Goal: Task Accomplishment & Management: Manage account settings

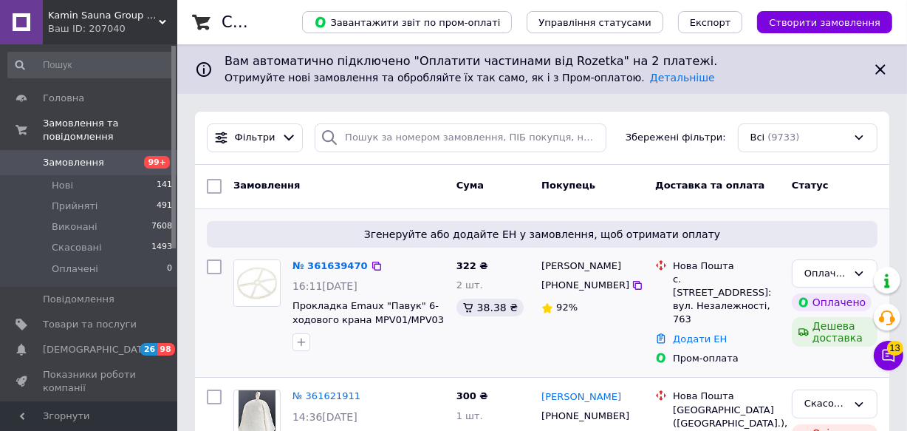
click at [264, 277] on img at bounding box center [257, 283] width 46 height 46
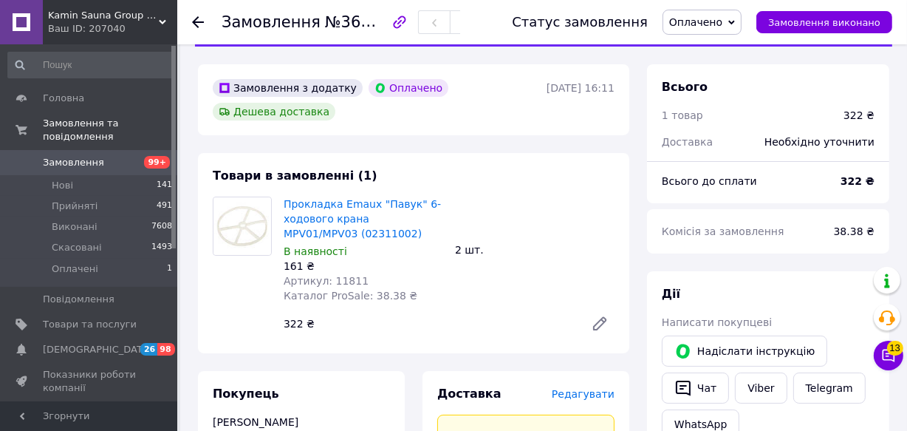
scroll to position [66, 0]
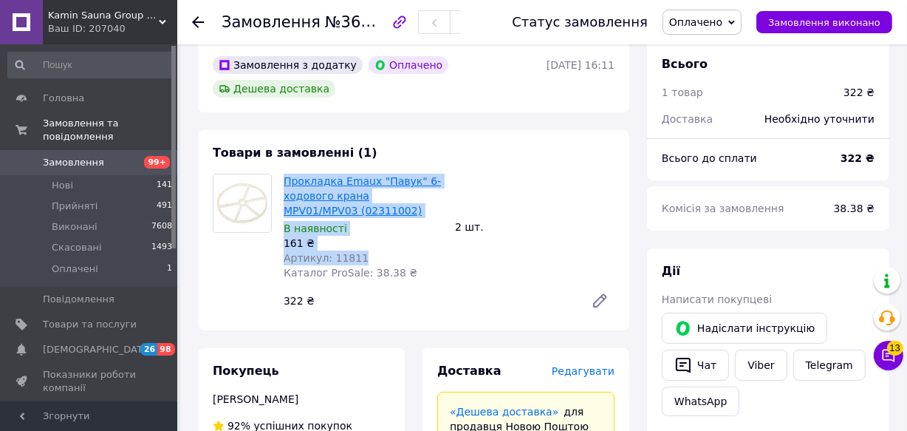
drag, startPoint x: 365, startPoint y: 259, endPoint x: 285, endPoint y: 182, distance: 110.8
click at [285, 182] on div "Прокладка Emaux "Павук" 6-ходового крана MPV01/MPV03 (02311002) В наявності 161…" at bounding box center [363, 227] width 171 height 112
copy div "Прокладка Emaux "Павук" 6-ходового крана MPV01/MPV03 (02311002) В наявності 161…"
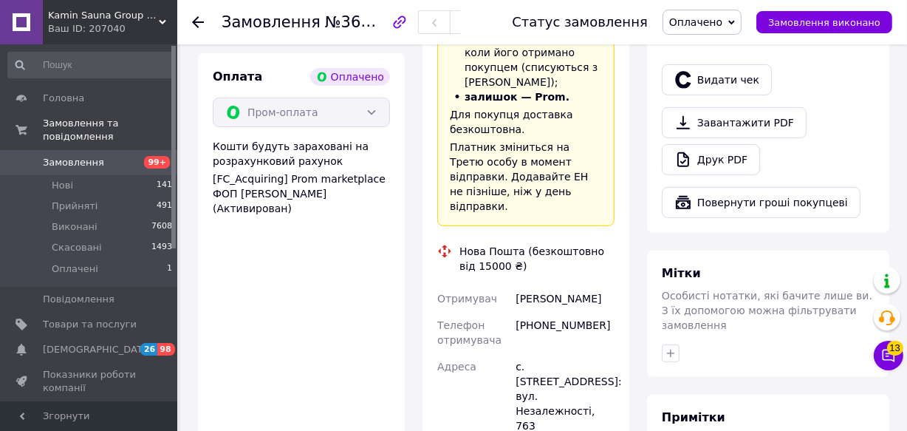
scroll to position [604, 0]
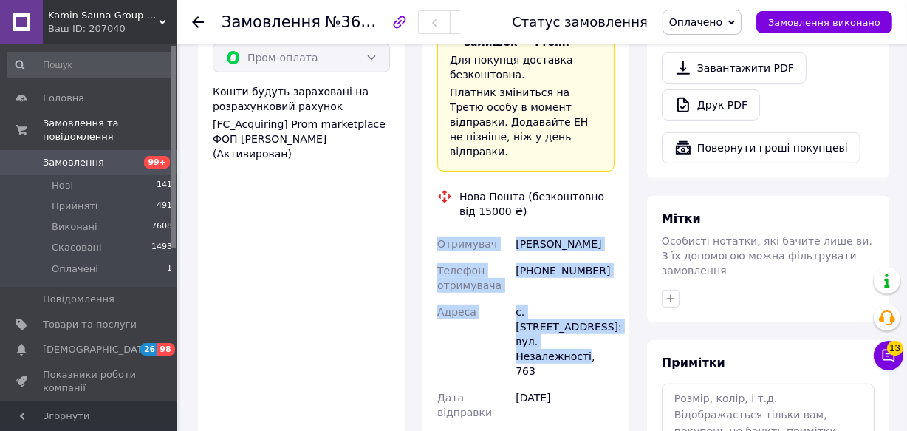
drag, startPoint x: 437, startPoint y: 209, endPoint x: 604, endPoint y: 310, distance: 194.9
click at [604, 310] on div "Отримувач Підгорний Олександр Телефон отримувача +380960820443 Адреса с. Татарі…" at bounding box center [525, 362] width 183 height 263
copy div "Отримувач Підгорний Олександр Телефон отримувача +380960820443 Адреса с. Татарі…"
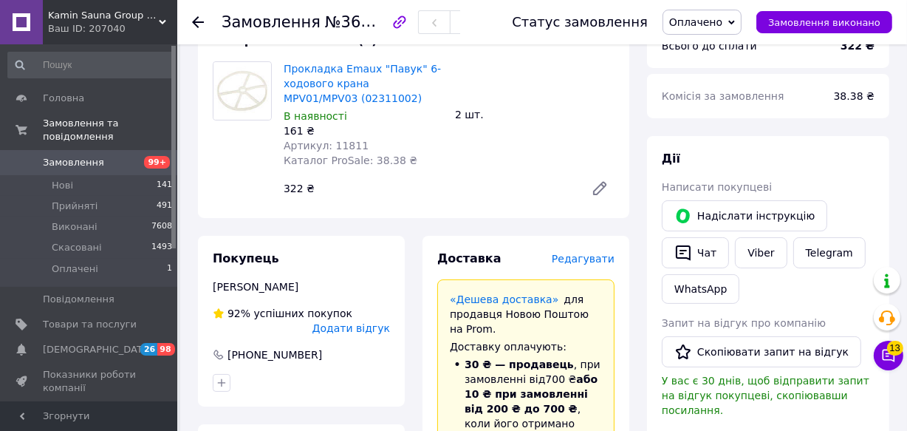
scroll to position [0, 0]
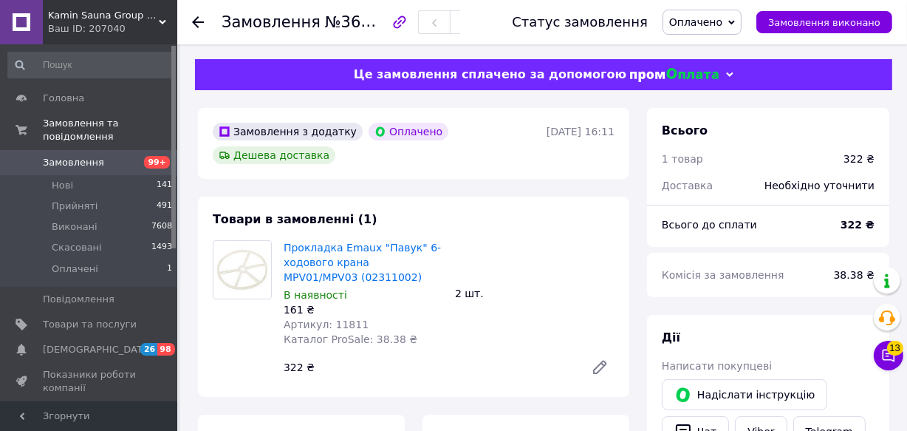
click at [197, 18] on use at bounding box center [198, 22] width 12 height 12
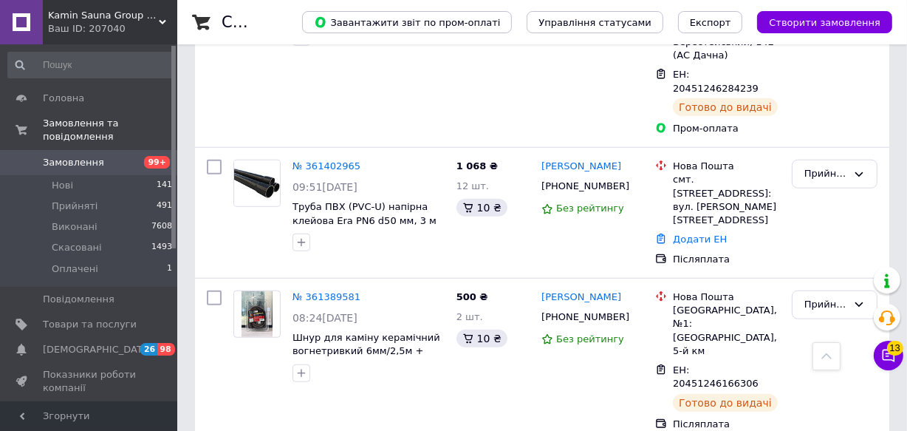
scroll to position [1074, 0]
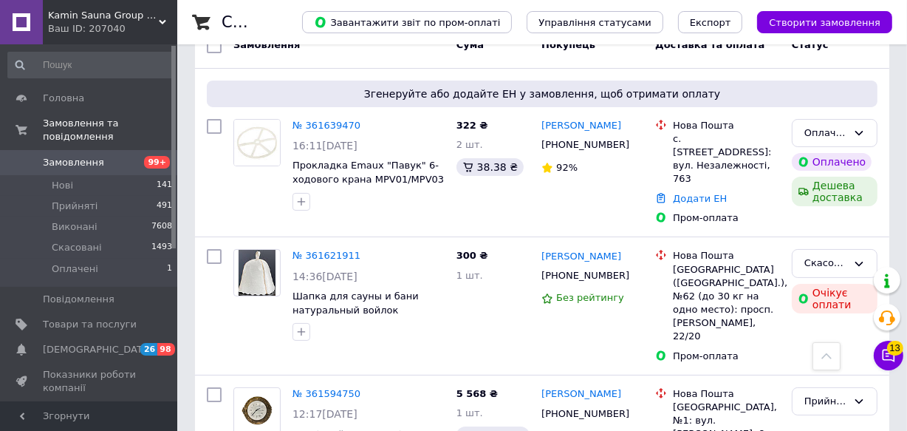
scroll to position [0, 0]
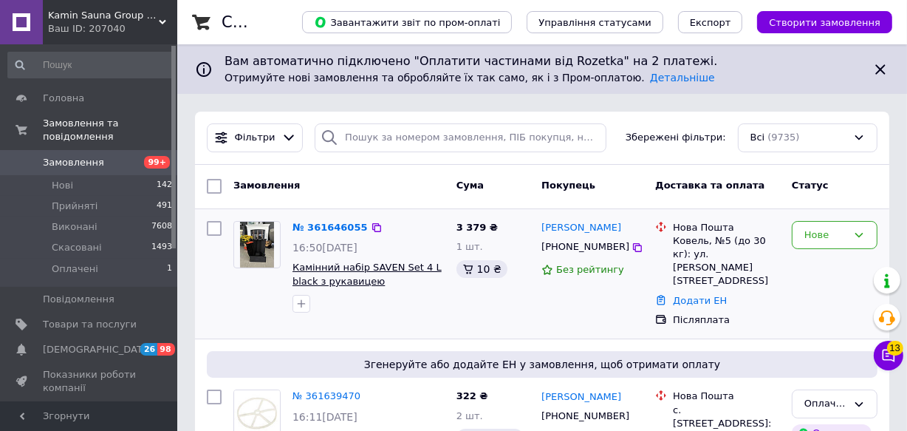
click at [308, 279] on span "Камінний набір SAVEN Set 4 L black з рукавицею" at bounding box center [367, 274] width 149 height 25
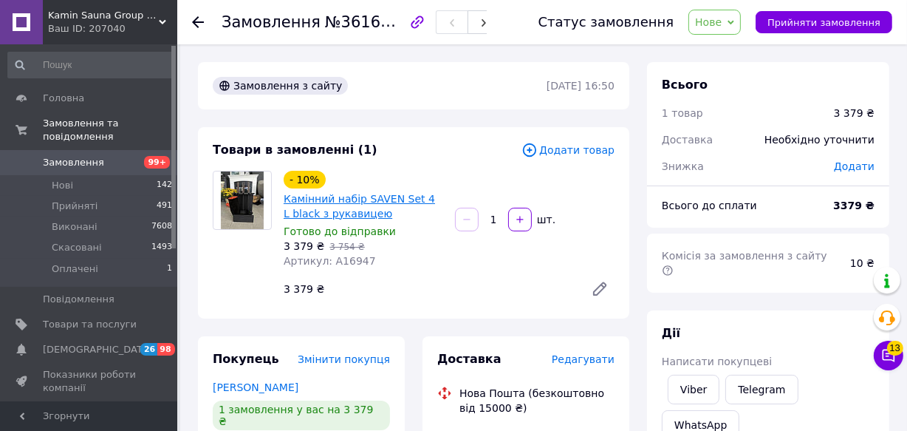
click at [326, 207] on link "Камінний набір SAVEN Set 4 L black з рукавицею" at bounding box center [359, 206] width 151 height 27
drag, startPoint x: 376, startPoint y: 216, endPoint x: 281, endPoint y: 199, distance: 96.7
click at [281, 199] on div "- 10% Камінний набір SAVEN Set 4 L black з рукавицею Готово до відправки 3 379 …" at bounding box center [363, 219] width 171 height 103
copy link "Камінний набір SAVEN Set 4 L black з рукавицею"
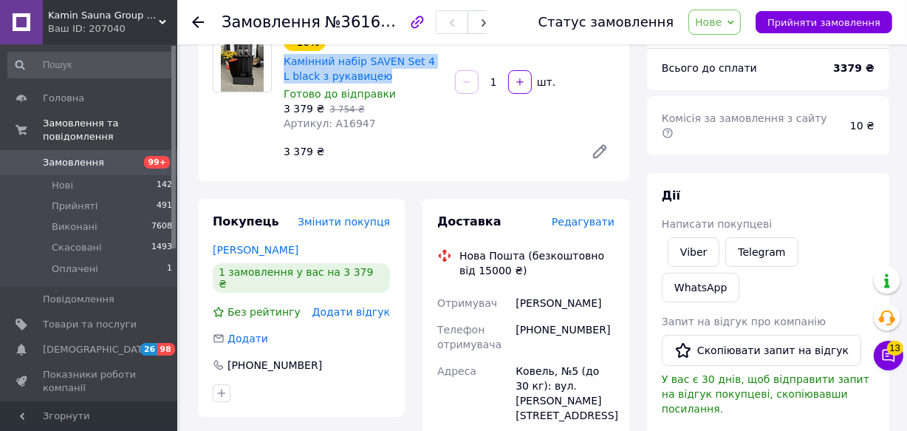
scroll to position [268, 0]
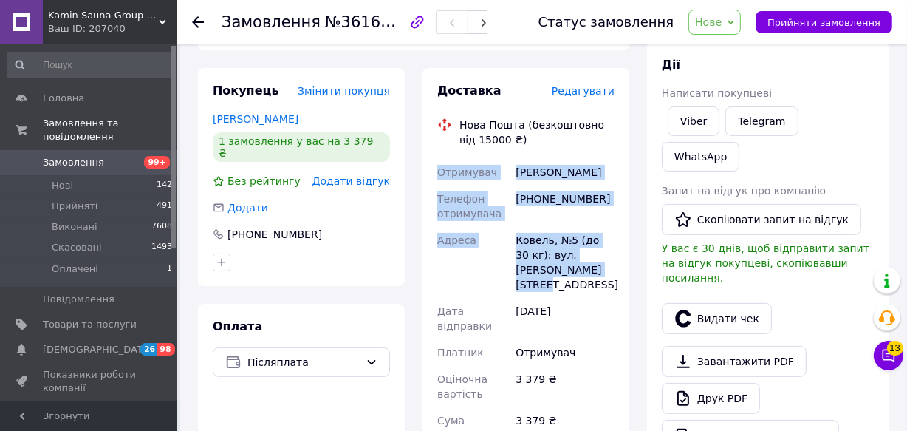
drag, startPoint x: 437, startPoint y: 161, endPoint x: 583, endPoint y: 273, distance: 184.4
click at [590, 274] on div "Отримувач Данилюк Анастасія Телефон отримувача +380991136228 Адреса Ковель, №5 …" at bounding box center [525, 352] width 183 height 387
copy div "Отримувач Данилюк Анастасія Телефон отримувача +380991136228 Адреса Ковель, №5 …"
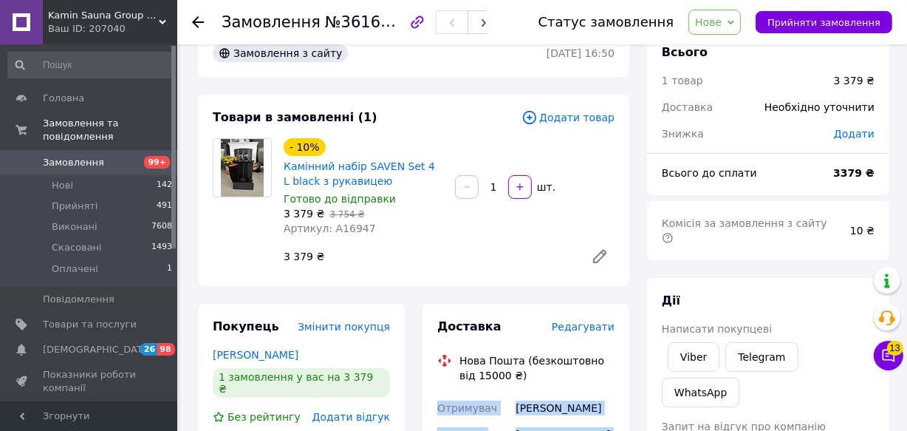
scroll to position [0, 0]
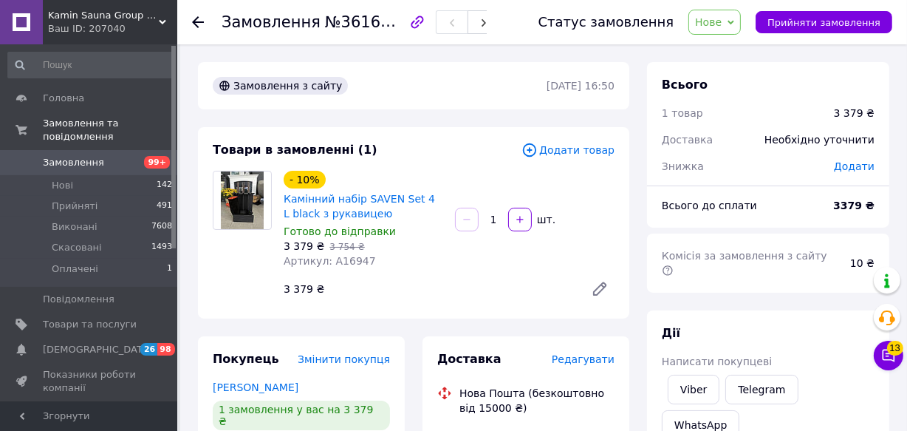
click at [200, 24] on icon at bounding box center [198, 22] width 12 height 12
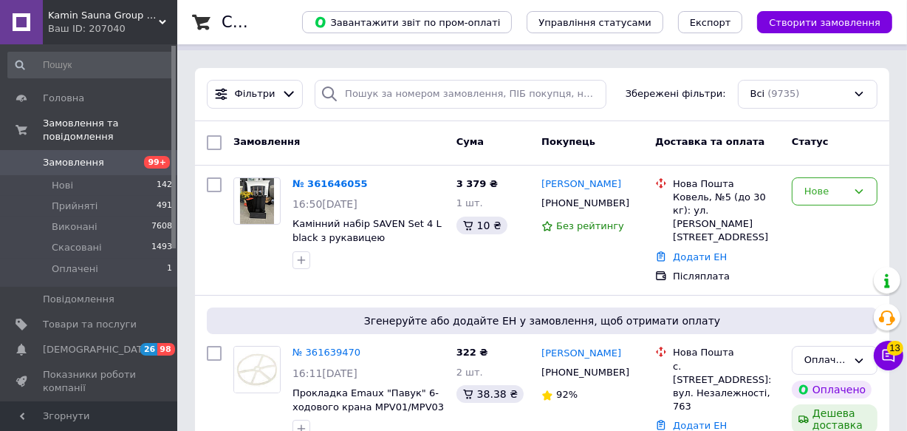
scroll to position [66, 0]
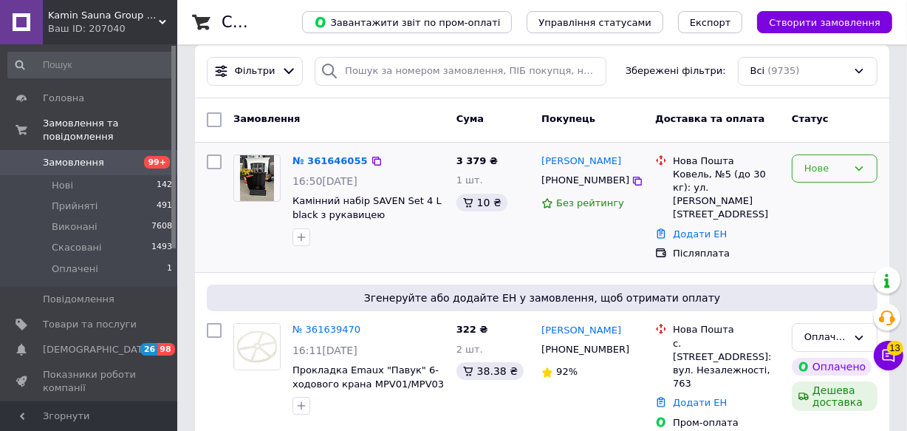
click at [820, 177] on div "Нове" at bounding box center [835, 168] width 86 height 29
click at [820, 200] on li "Прийнято" at bounding box center [835, 198] width 84 height 27
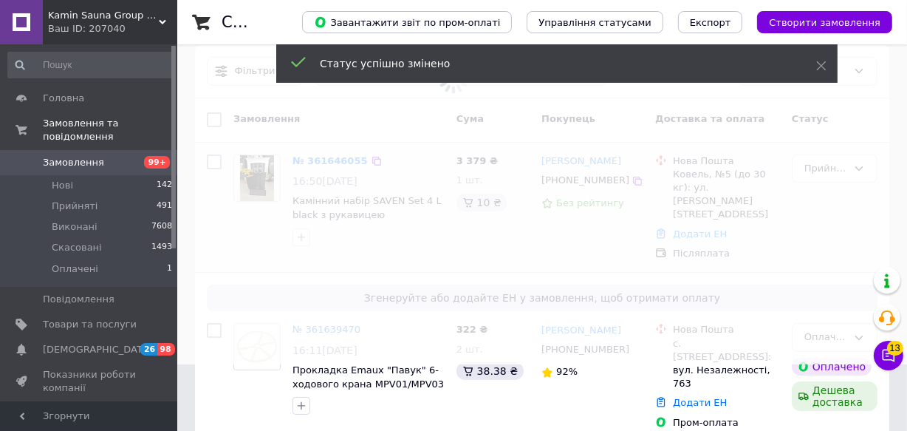
scroll to position [0, 0]
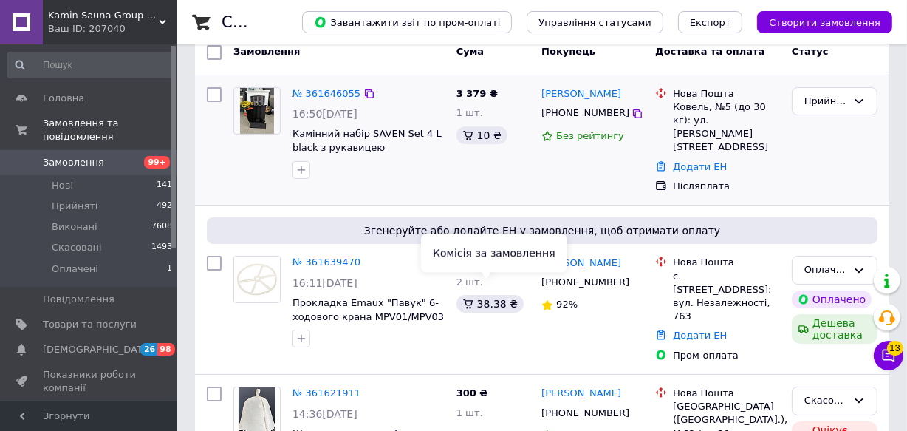
scroll to position [158, 0]
